Goal: Find specific page/section: Find specific page/section

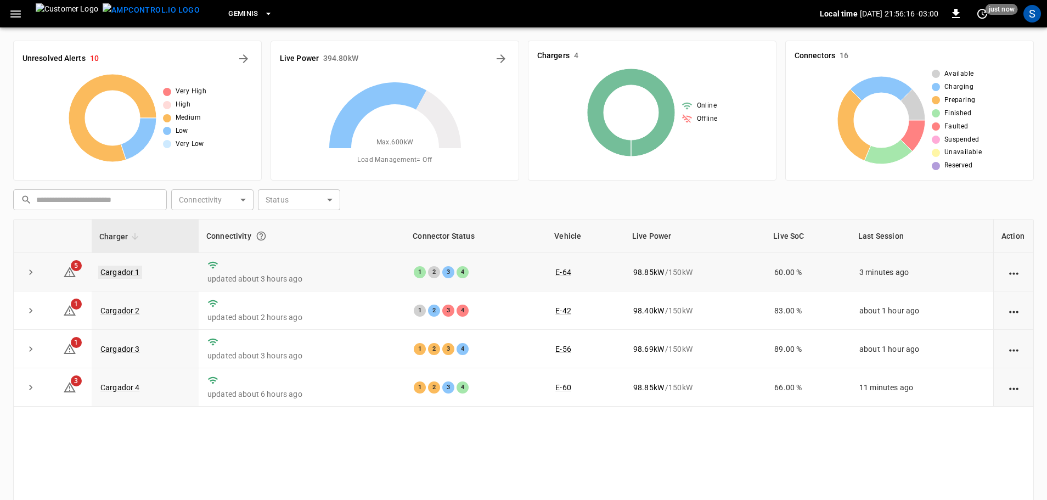
click at [135, 272] on link "Cargador 1" at bounding box center [120, 272] width 44 height 13
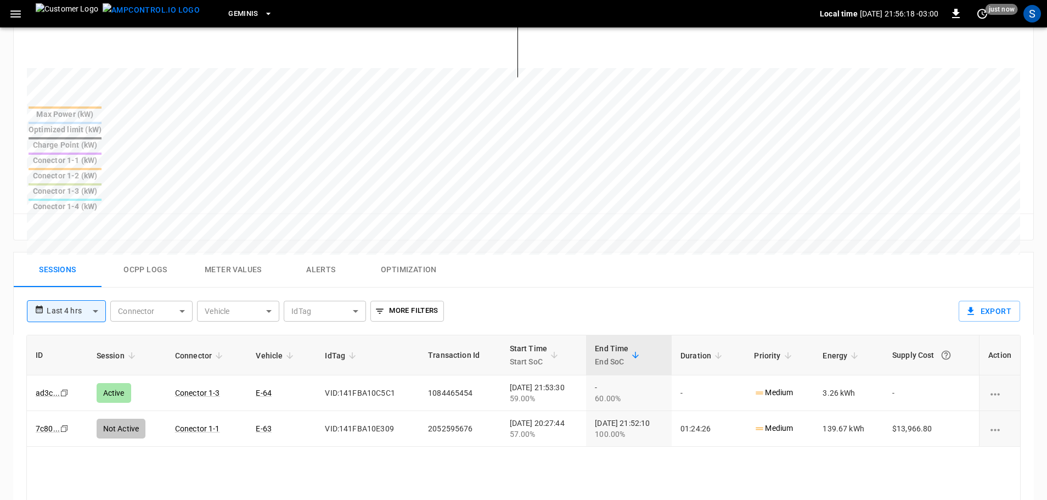
scroll to position [384, 0]
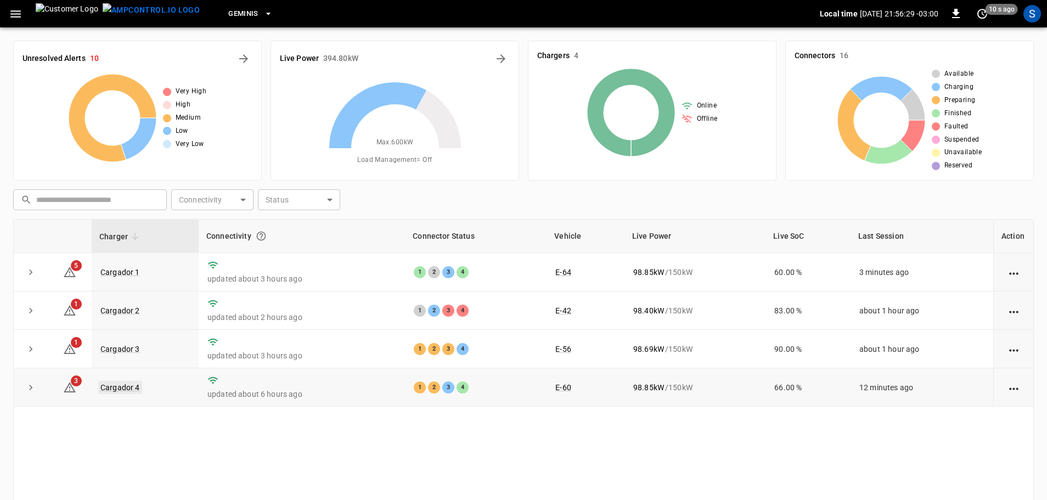
click at [127, 386] on link "Cargador 4" at bounding box center [120, 387] width 44 height 13
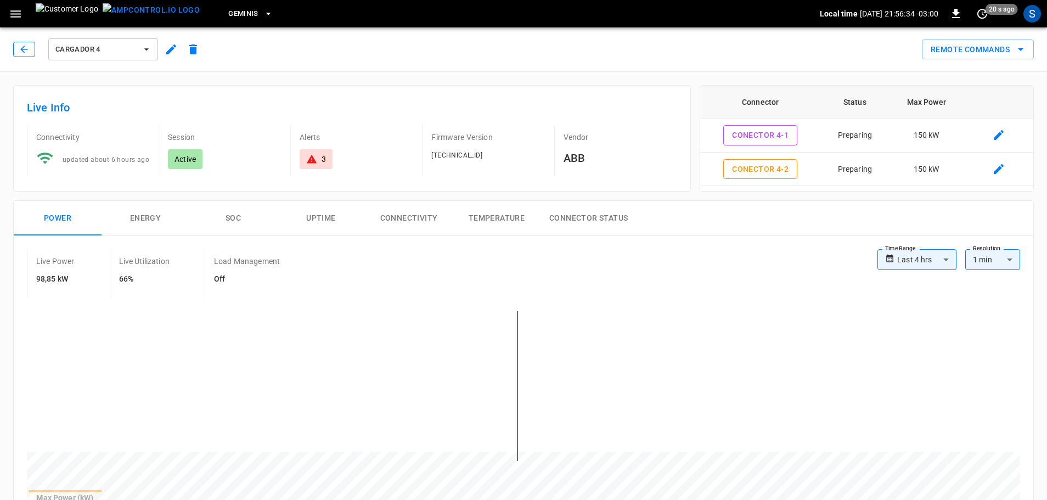
click at [29, 51] on icon "button" at bounding box center [24, 49] width 11 height 11
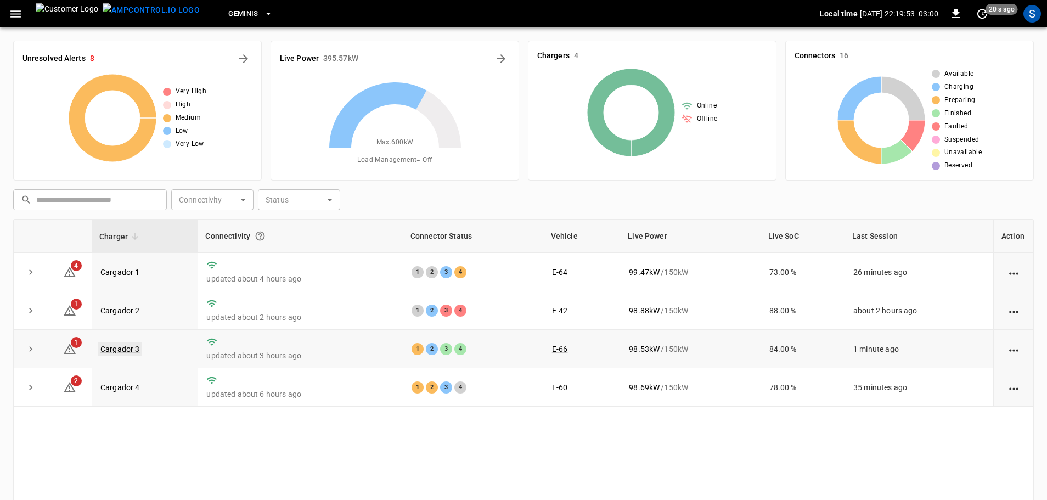
click at [131, 348] on link "Cargador 3" at bounding box center [120, 348] width 44 height 13
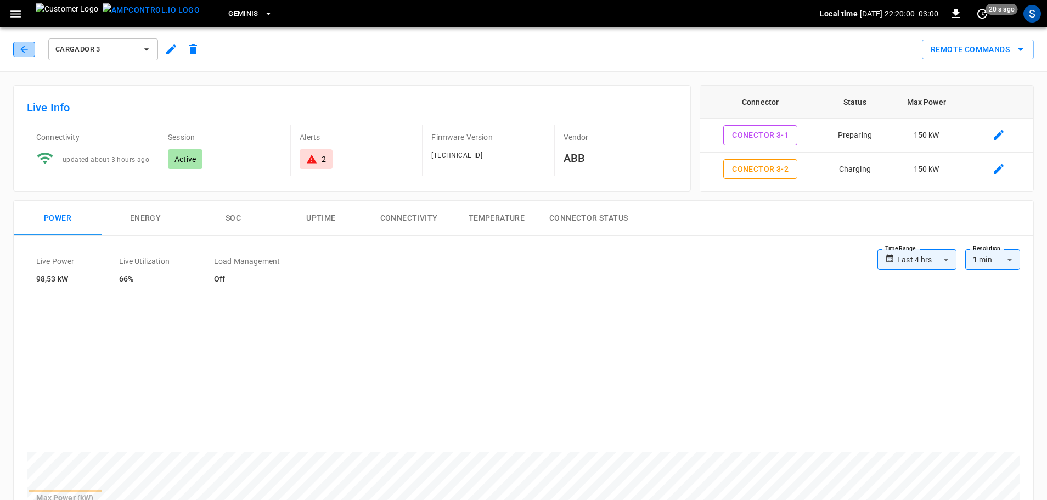
click at [30, 46] on button "button" at bounding box center [24, 49] width 22 height 15
